Goal: Task Accomplishment & Management: Manage account settings

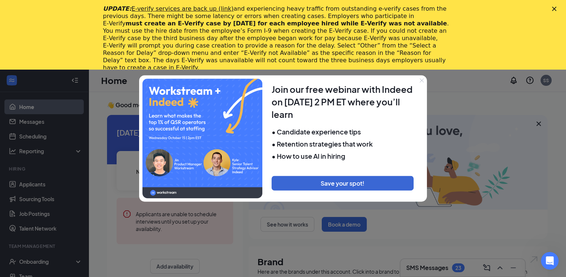
click at [556, 7] on icon "Close" at bounding box center [554, 9] width 4 height 4
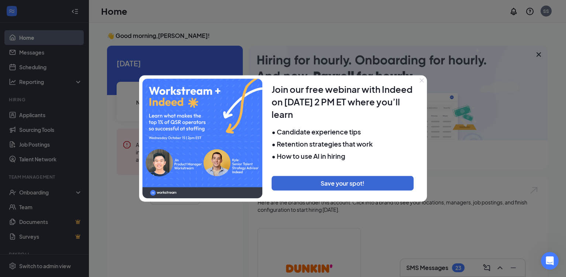
click at [421, 80] on icon "Close" at bounding box center [421, 80] width 4 height 4
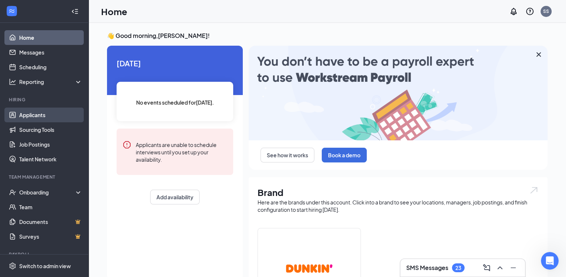
click at [37, 114] on link "Applicants" at bounding box center [50, 115] width 63 height 15
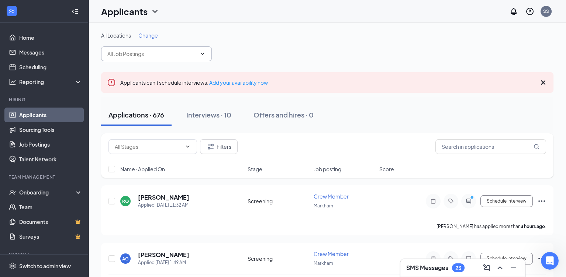
click at [179, 52] on input "text" at bounding box center [151, 54] width 89 height 8
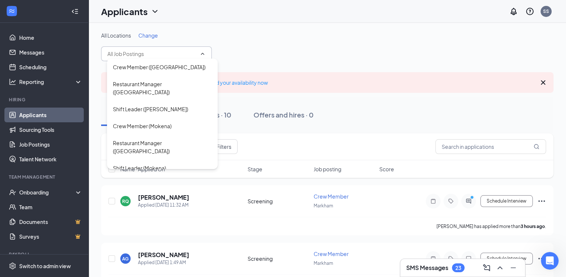
click at [283, 48] on div "All Locations Change Crew Member (Markham) Restaurant Manager (Markham) Shift L…" at bounding box center [327, 46] width 452 height 29
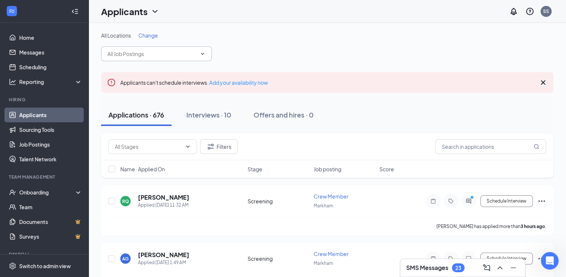
click at [202, 52] on icon "ChevronDown" at bounding box center [202, 54] width 6 height 6
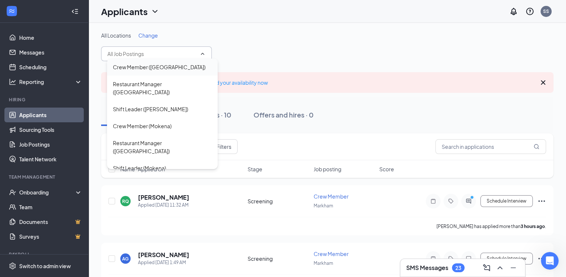
click at [136, 66] on div "Crew Member (Markham)" at bounding box center [159, 67] width 93 height 8
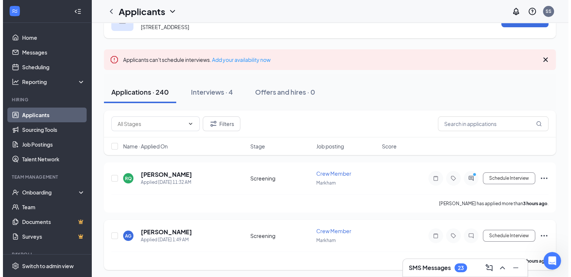
scroll to position [74, 0]
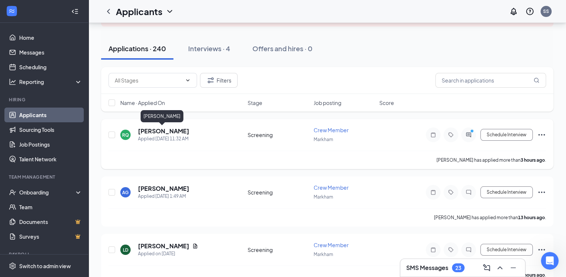
click at [153, 129] on h5 "Rebecca Quinn" at bounding box center [163, 131] width 51 height 8
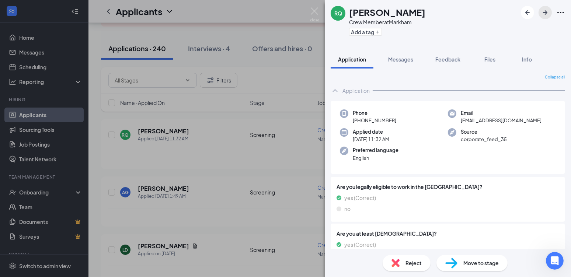
click at [547, 12] on icon "ArrowRight" at bounding box center [545, 12] width 4 height 4
click at [546, 13] on icon "ArrowRight" at bounding box center [545, 12] width 4 height 4
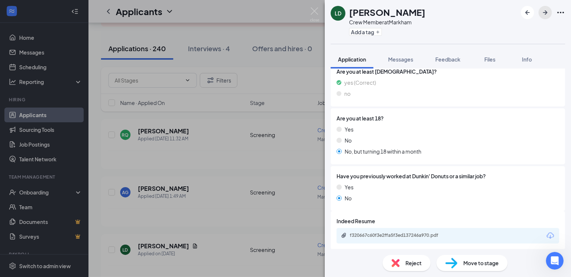
scroll to position [165, 0]
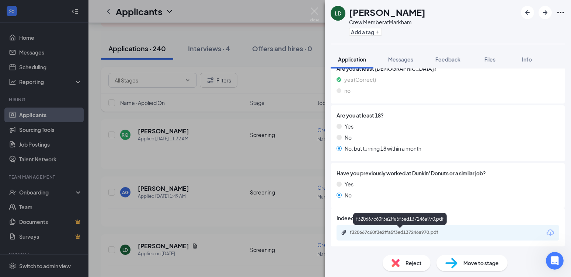
click at [402, 232] on div "f320667c60f3e2ffa5f3ed137246a970.pdf" at bounding box center [401, 233] width 103 height 6
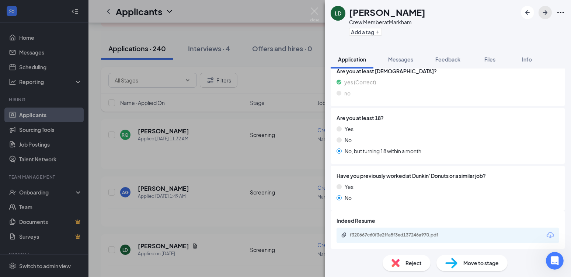
click at [545, 13] on icon "ArrowRight" at bounding box center [545, 12] width 4 height 4
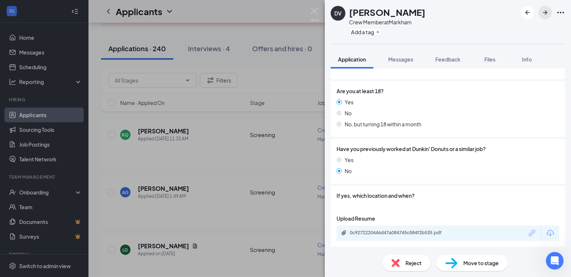
scroll to position [190, 0]
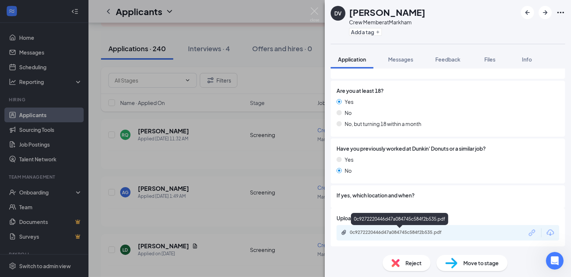
click at [396, 232] on div "0c9272220446d47a084745c584f2b535.pdf" at bounding box center [401, 233] width 103 height 6
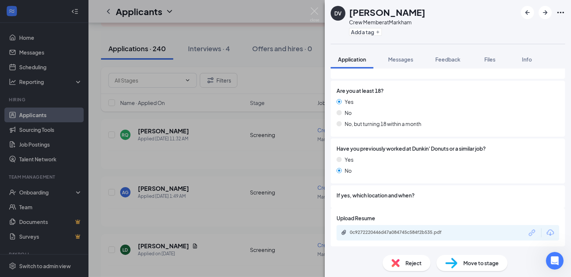
scroll to position [187, 0]
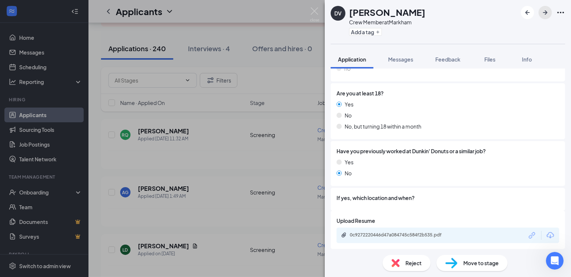
click at [545, 13] on icon "ArrowRight" at bounding box center [545, 12] width 9 height 9
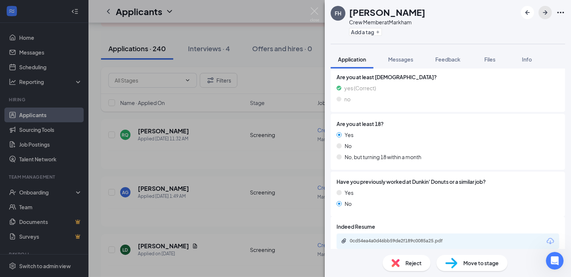
scroll to position [165, 0]
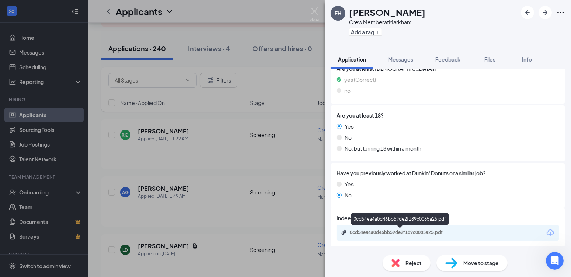
click at [399, 233] on div "0cd54ea4a0d46bb59de2f189c0085a25.pdf" at bounding box center [401, 233] width 103 height 6
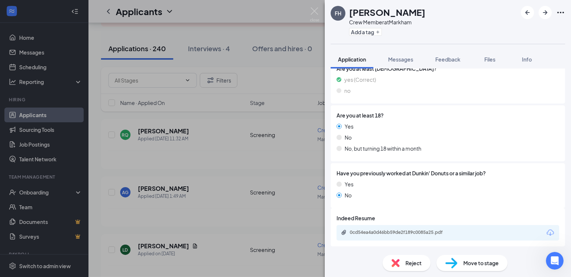
scroll to position [163, 0]
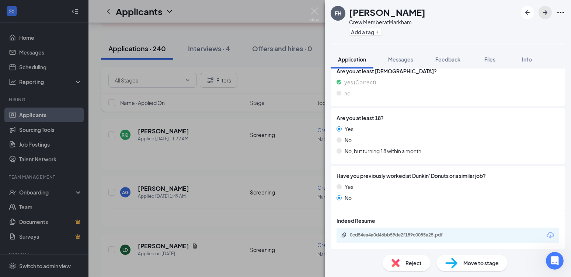
click at [547, 12] on icon "ArrowRight" at bounding box center [545, 12] width 4 height 4
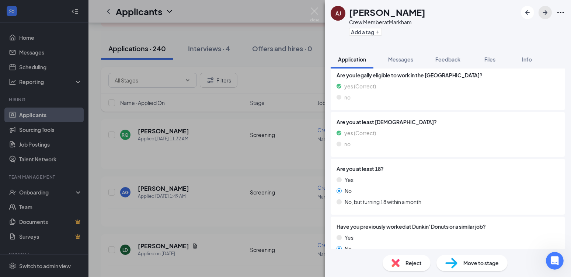
scroll to position [145, 0]
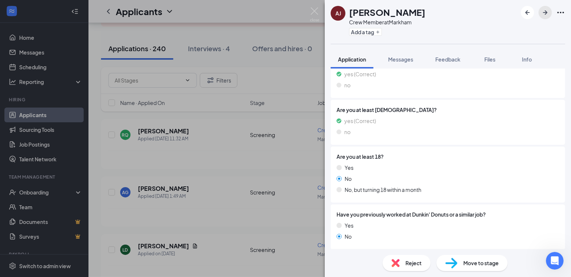
click at [545, 12] on icon "ArrowRight" at bounding box center [545, 12] width 4 height 4
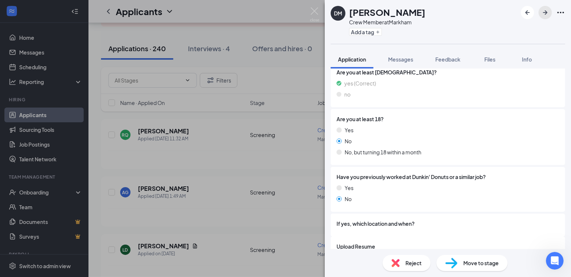
scroll to position [184, 0]
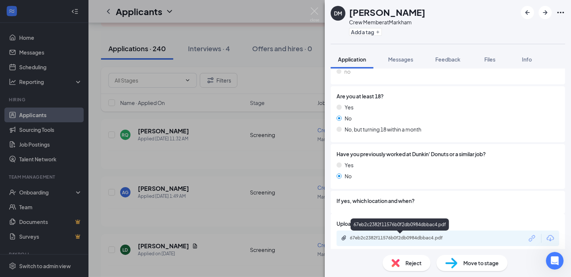
click at [428, 238] on div "67eb2c2382f11576b0f2db0984dbbac4.pdf" at bounding box center [401, 238] width 103 height 6
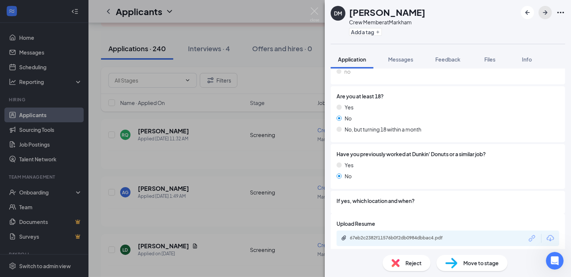
click at [546, 13] on icon "ArrowRight" at bounding box center [545, 12] width 9 height 9
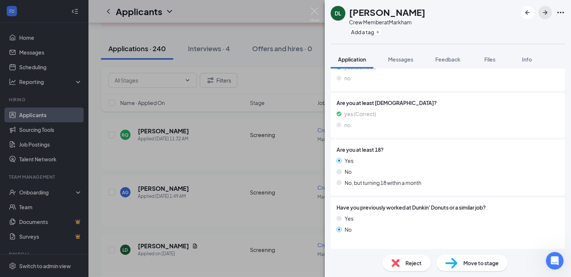
scroll to position [165, 0]
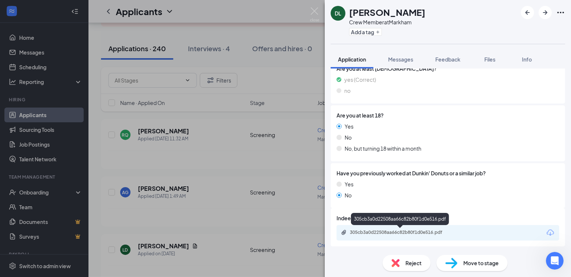
click at [402, 232] on div "305cb3a0d22508aa66c82b80f1d0e516.pdf" at bounding box center [401, 233] width 103 height 6
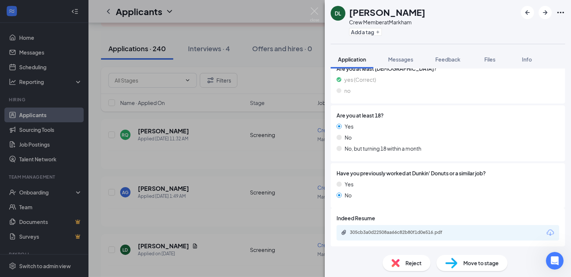
scroll to position [163, 0]
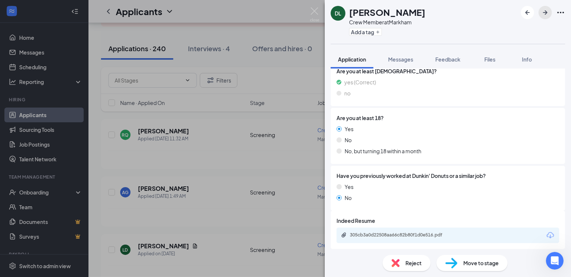
click at [545, 11] on icon "ArrowRight" at bounding box center [545, 12] width 9 height 9
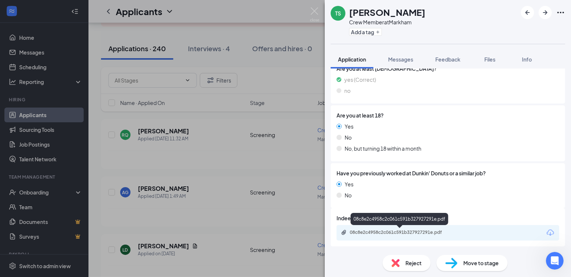
click at [420, 231] on div "08c8e2c4958c2c061c591b327927291e.pdf" at bounding box center [401, 233] width 103 height 6
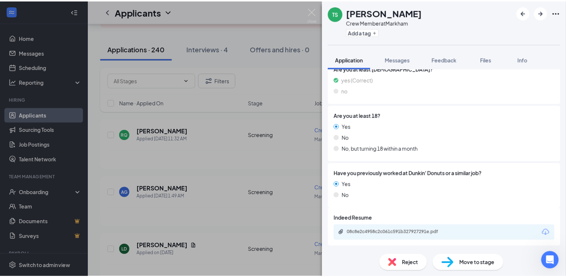
scroll to position [163, 0]
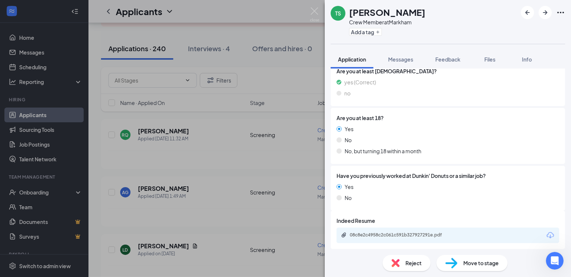
click at [27, 116] on div "TS Tyarria Sutherland Crew Member at Markham Add a tag Application Messages Fee…" at bounding box center [285, 138] width 571 height 277
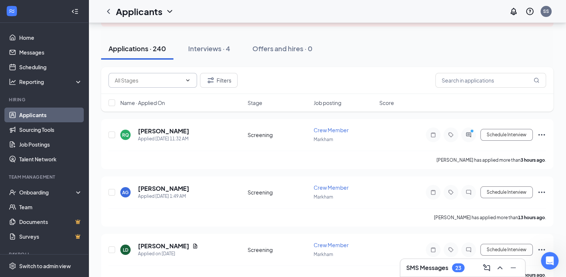
click at [158, 81] on input "text" at bounding box center [148, 80] width 67 height 8
click at [335, 54] on div "Applications · 240 Interviews · 4 Offers and hires · 0" at bounding box center [327, 49] width 452 height 22
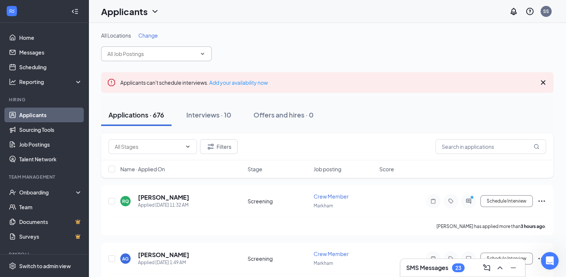
click at [185, 55] on input "text" at bounding box center [151, 54] width 89 height 8
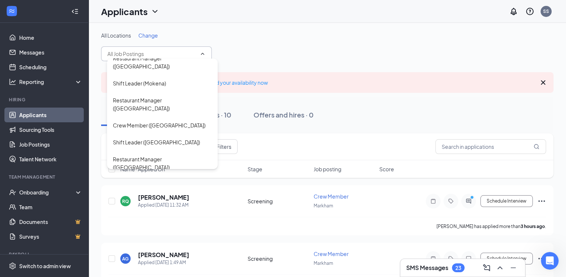
scroll to position [78, 0]
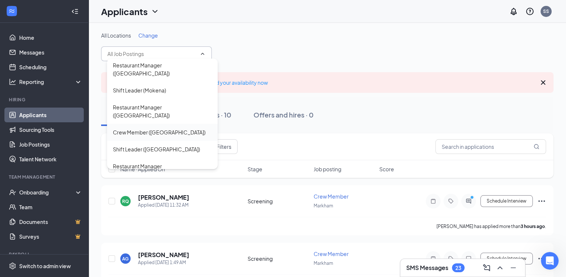
click at [133, 128] on div "Crew Member (Orland Park)" at bounding box center [159, 132] width 93 height 8
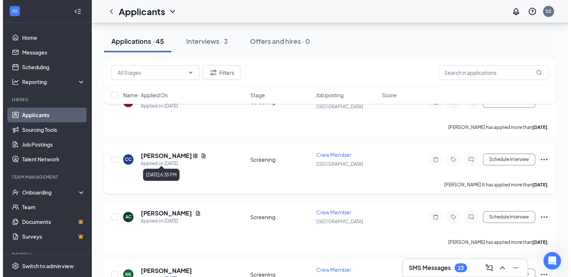
scroll to position [263, 0]
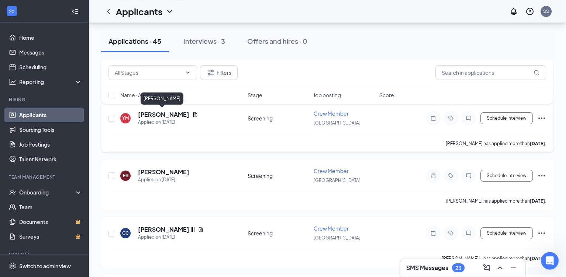
click at [146, 112] on h5 "Yamariz Muniz" at bounding box center [163, 115] width 51 height 8
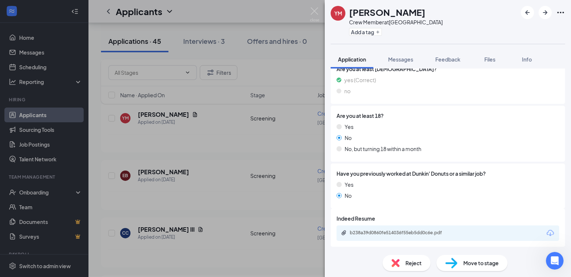
scroll to position [165, 0]
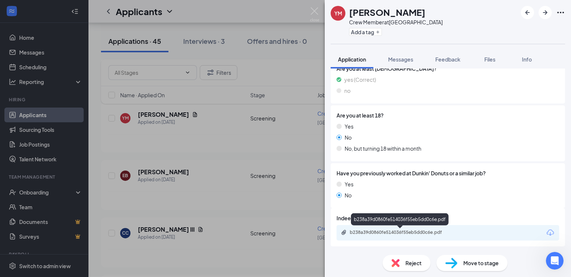
click at [393, 233] on div "b238a39d0860fe514036f55eb5dd0c6e.pdf" at bounding box center [401, 233] width 103 height 6
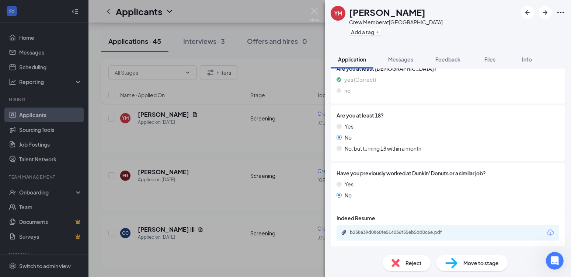
scroll to position [163, 0]
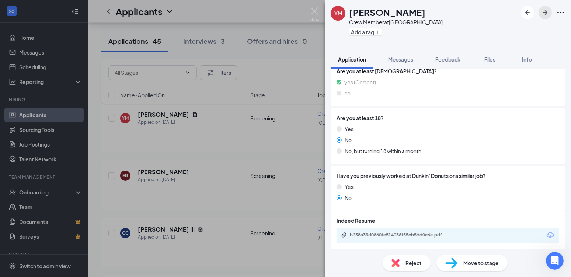
click at [544, 11] on icon "ArrowRight" at bounding box center [545, 12] width 9 height 9
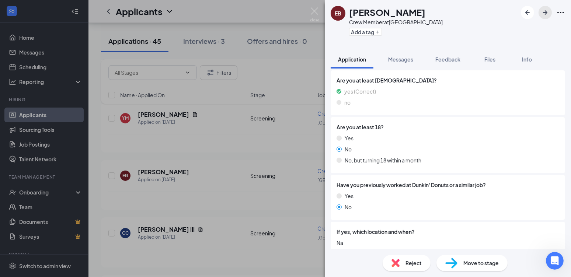
scroll to position [157, 0]
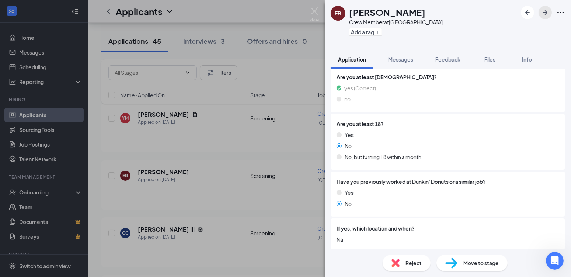
click at [546, 13] on icon "ArrowRight" at bounding box center [545, 12] width 9 height 9
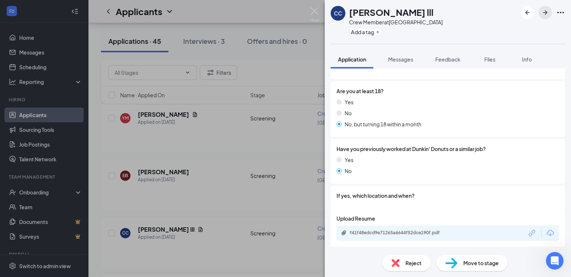
scroll to position [190, 0]
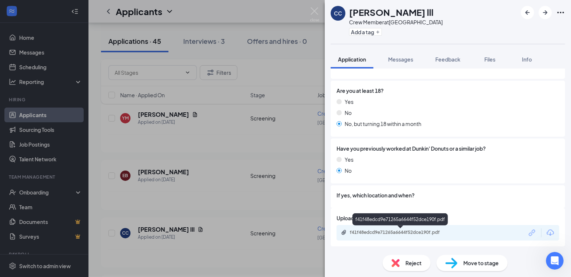
click at [412, 232] on div "f41f48edcd9e71265a6644f52dce190f.pdf" at bounding box center [401, 233] width 103 height 6
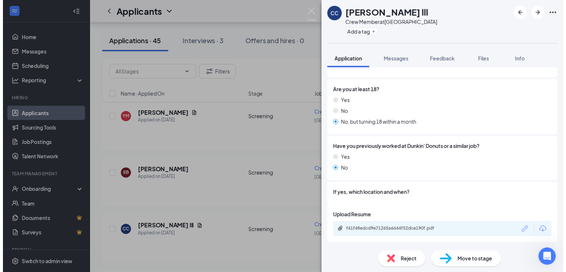
scroll to position [187, 0]
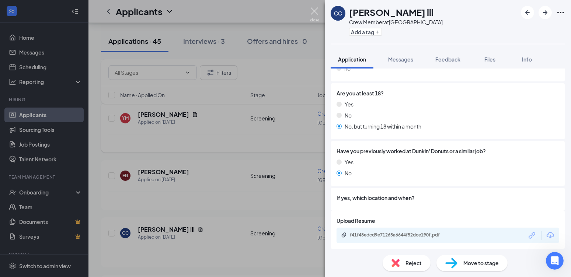
click at [316, 11] on img at bounding box center [314, 14] width 9 height 14
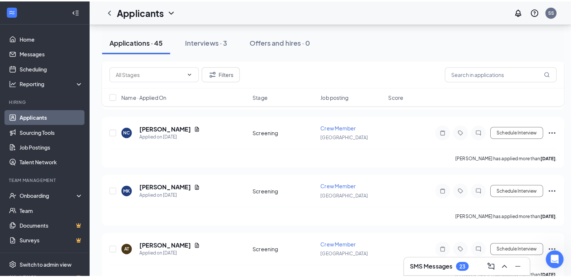
scroll to position [668, 0]
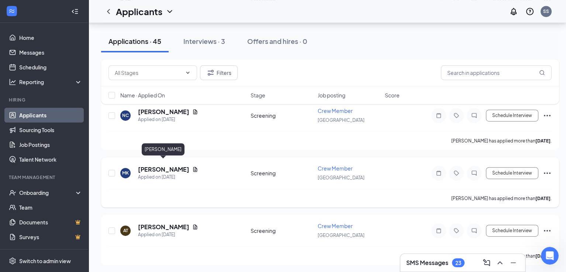
click at [160, 165] on h5 "MARIAM KHALID" at bounding box center [163, 169] width 51 height 8
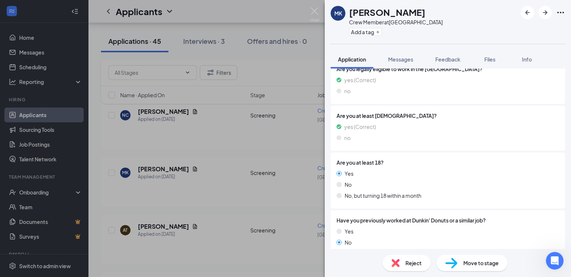
scroll to position [165, 0]
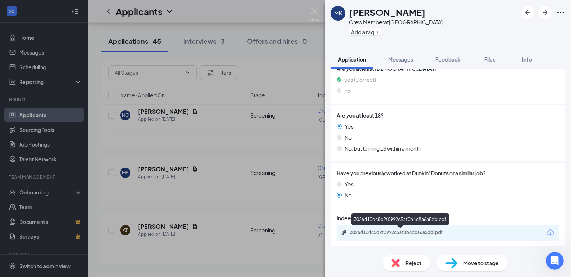
click at [393, 232] on div "3026d10dc5d2f0992c5af0b6d8a6a5dd.pdf" at bounding box center [401, 233] width 103 height 6
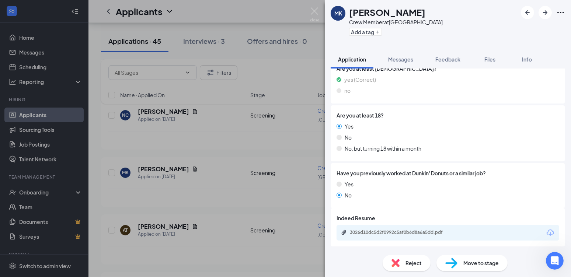
scroll to position [163, 0]
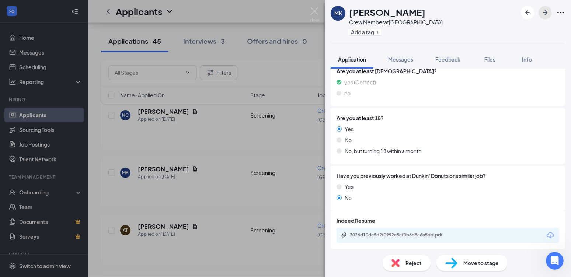
click at [546, 14] on icon "ArrowRight" at bounding box center [545, 12] width 9 height 9
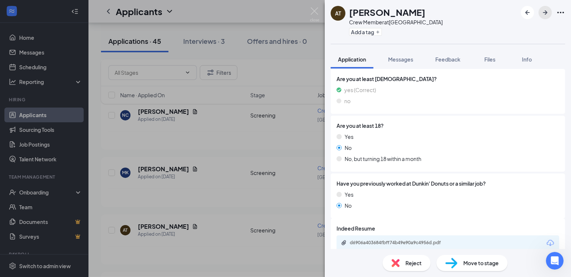
scroll to position [165, 0]
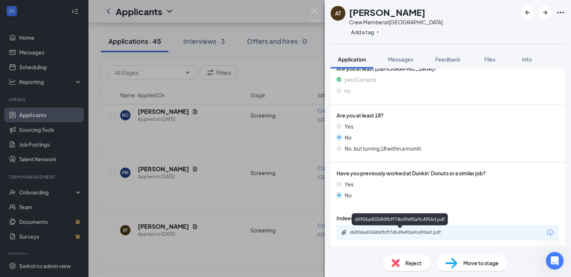
click at [427, 231] on div "d6906a403684fbff74b49e90a9c4956d.pdf" at bounding box center [401, 233] width 103 height 6
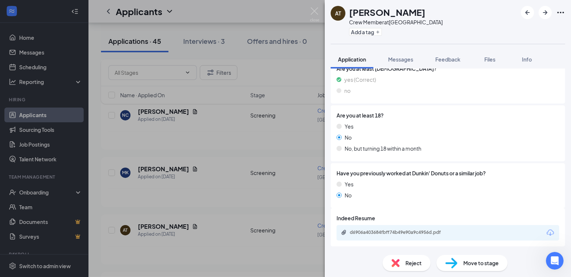
scroll to position [163, 0]
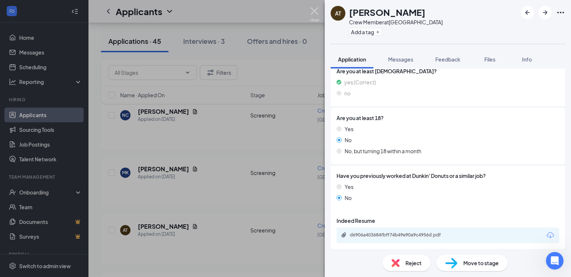
click at [315, 10] on img at bounding box center [314, 14] width 9 height 14
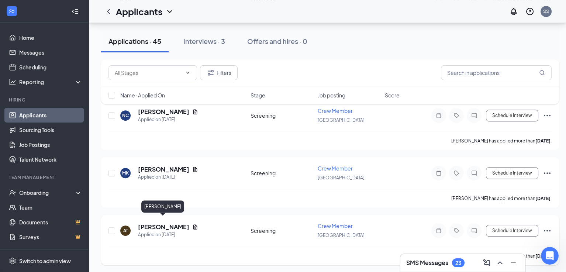
click at [175, 223] on h5 "Anthony Thomas" at bounding box center [163, 227] width 51 height 8
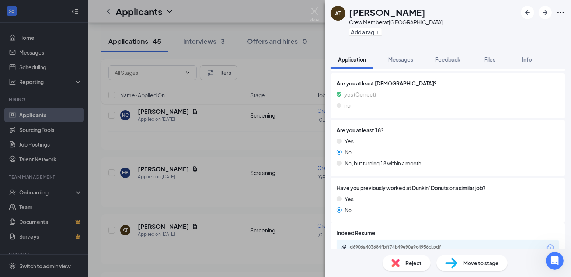
scroll to position [165, 0]
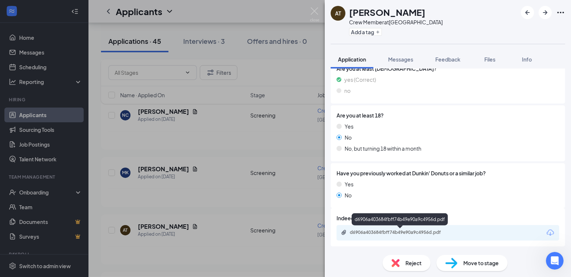
click at [427, 232] on div "d6906a403684fbff74b49e90a9c4956d.pdf" at bounding box center [401, 233] width 103 height 6
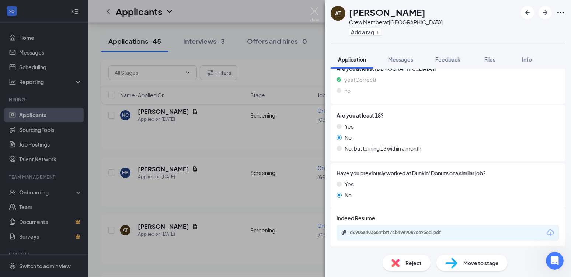
scroll to position [163, 0]
